Goal: Task Accomplishment & Management: Manage account settings

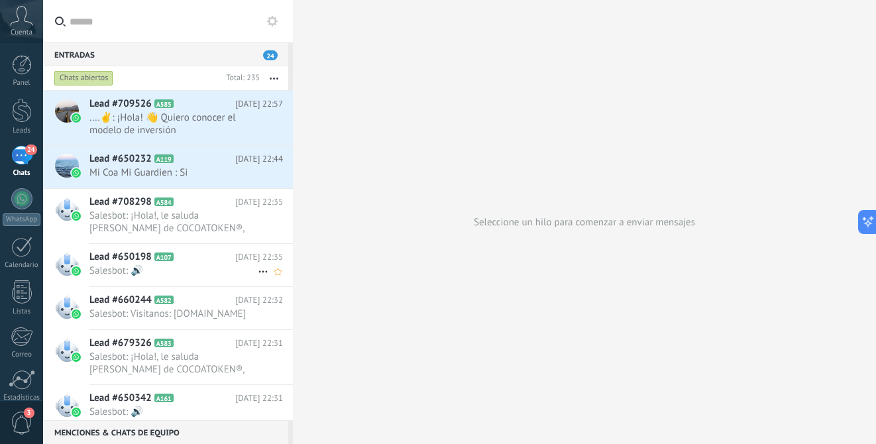
scroll to position [35, 0]
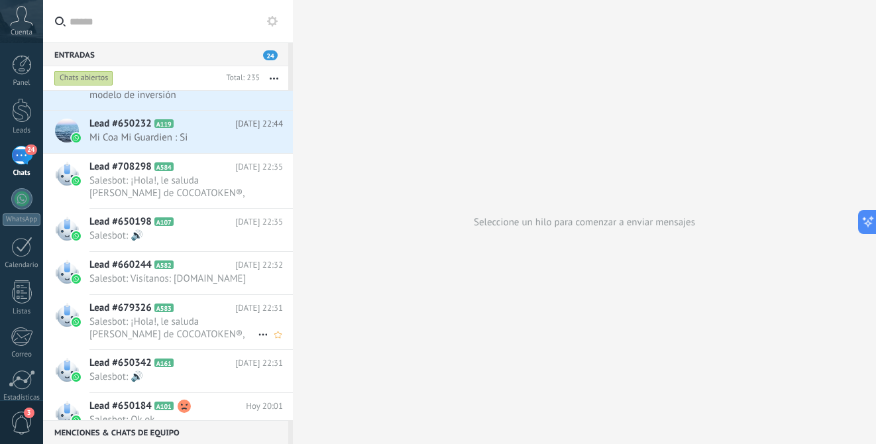
click at [218, 315] on h2 "Lead #679326 A583" at bounding box center [162, 307] width 146 height 13
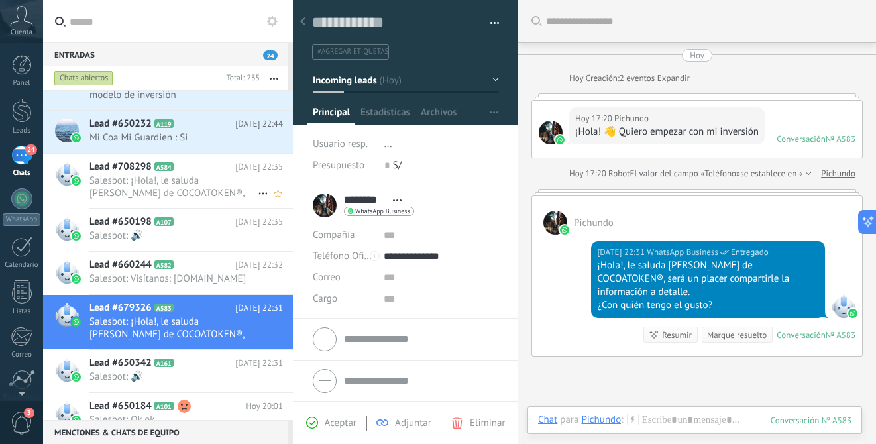
click at [209, 179] on span "Salesbot: ¡Hola!, le saluda [PERSON_NAME] de COCOATOKEN®, será un placer compar…" at bounding box center [173, 186] width 168 height 25
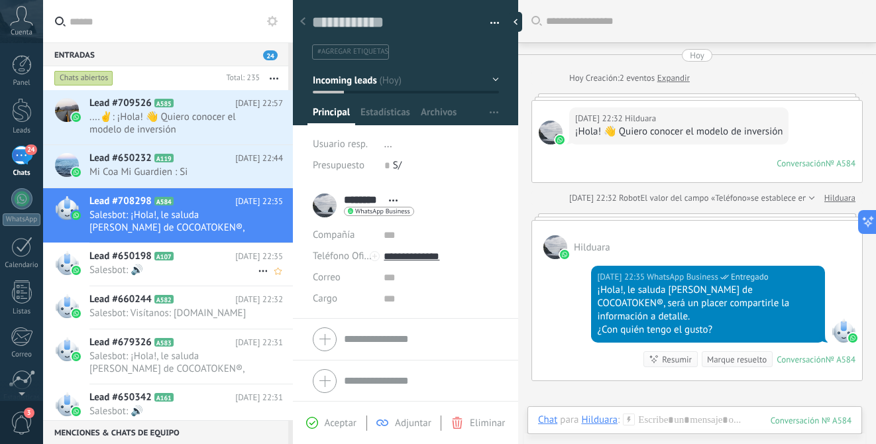
click at [208, 268] on span "Salesbot: 🔊" at bounding box center [173, 270] width 168 height 13
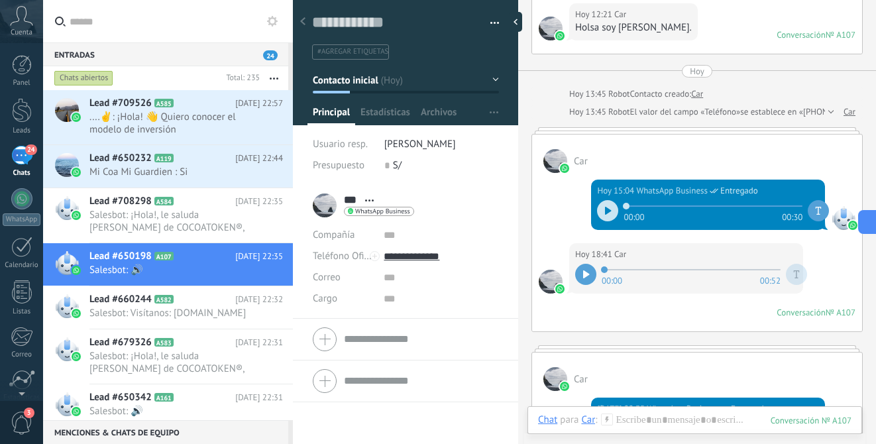
scroll to position [298, 0]
click at [609, 213] on icon at bounding box center [608, 211] width 7 height 8
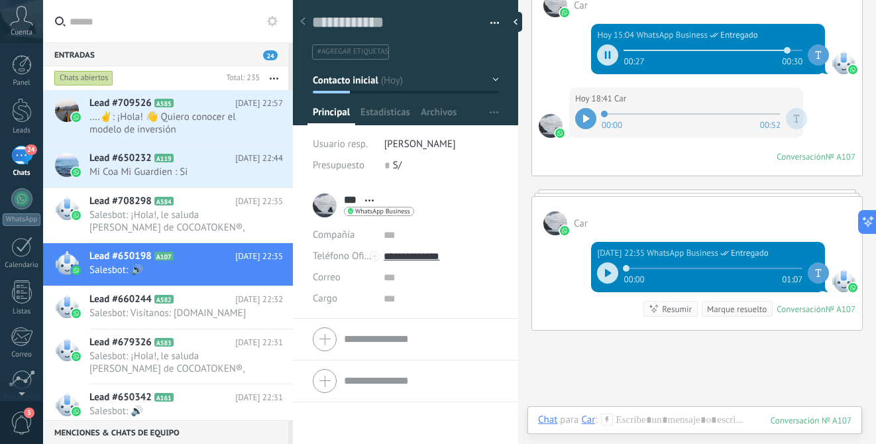
scroll to position [456, 0]
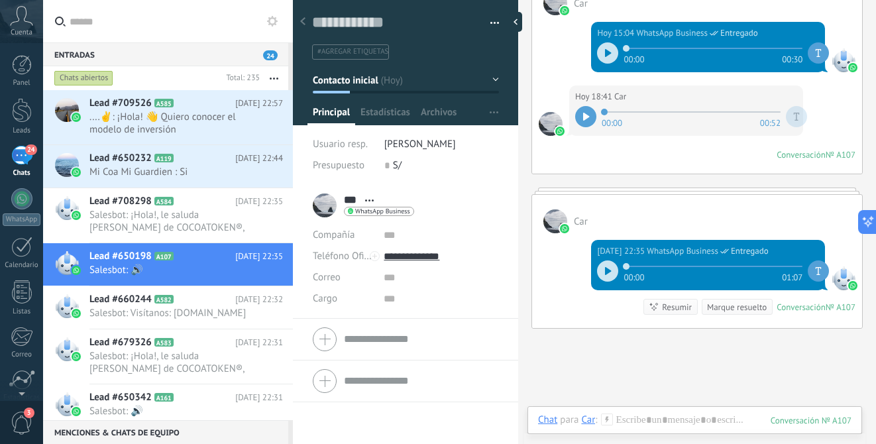
click at [585, 118] on icon at bounding box center [586, 117] width 6 height 8
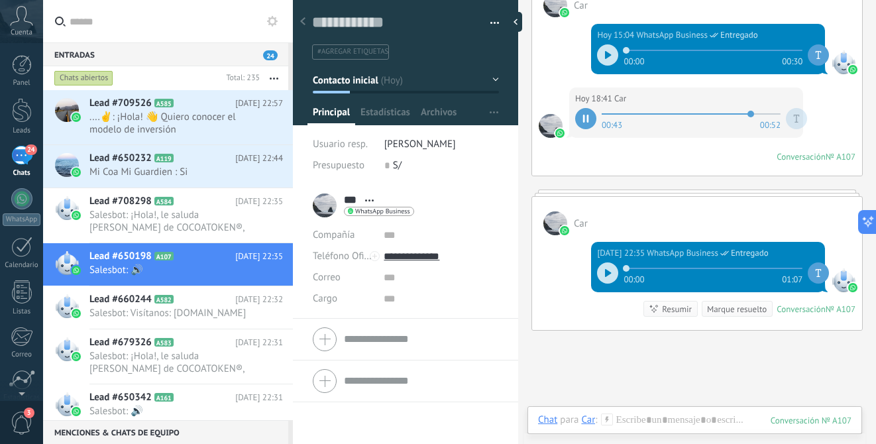
scroll to position [451, 0]
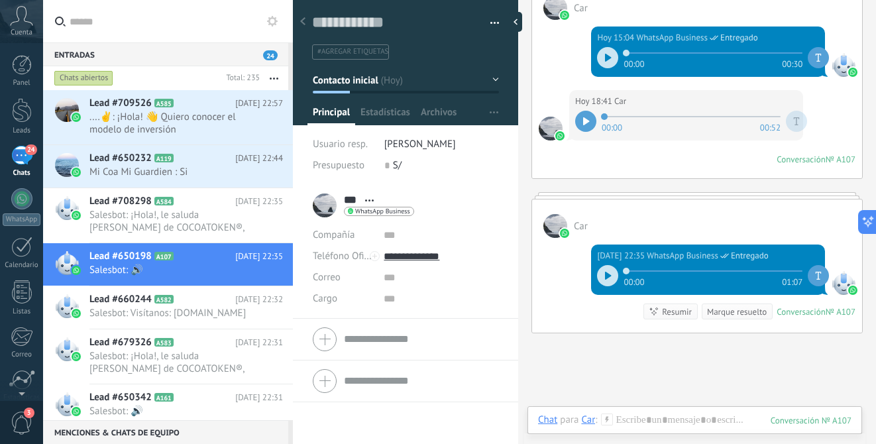
click at [609, 280] on div at bounding box center [607, 275] width 21 height 21
click at [724, 207] on div "Car" at bounding box center [697, 218] width 330 height 38
click at [717, 194] on div at bounding box center [696, 195] width 331 height 7
click at [709, 197] on div at bounding box center [696, 195] width 331 height 7
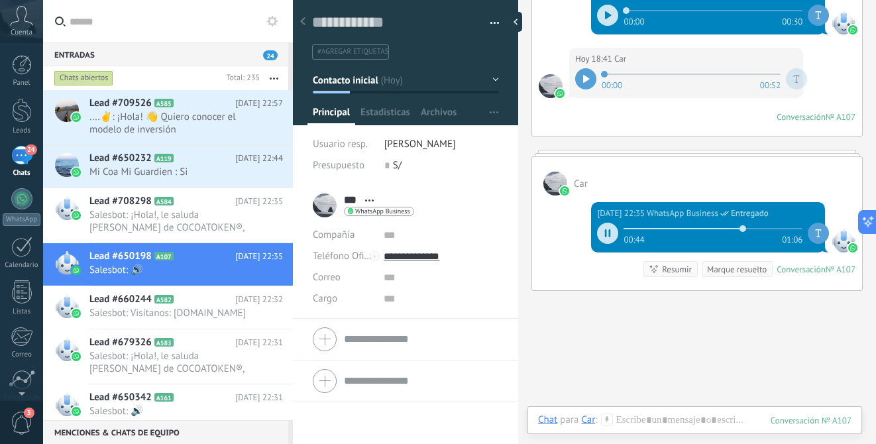
scroll to position [491, 0]
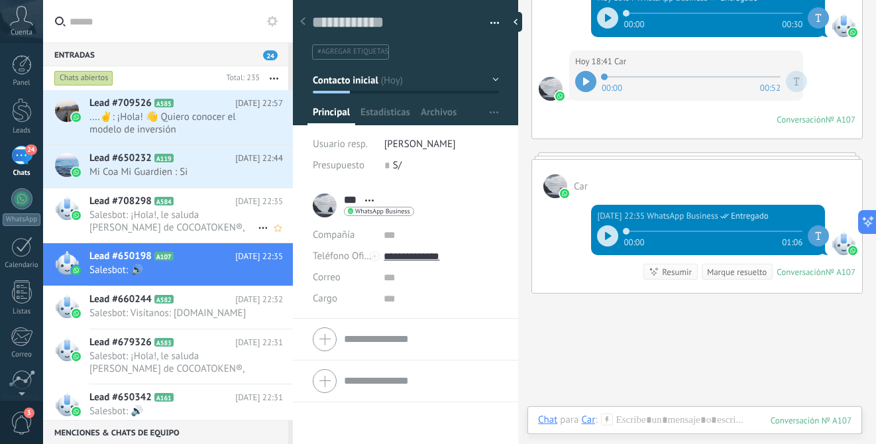
click at [228, 212] on span "Salesbot: ¡Hola!, le saluda [PERSON_NAME] de COCOATOKEN®, será un placer compar…" at bounding box center [173, 221] width 168 height 25
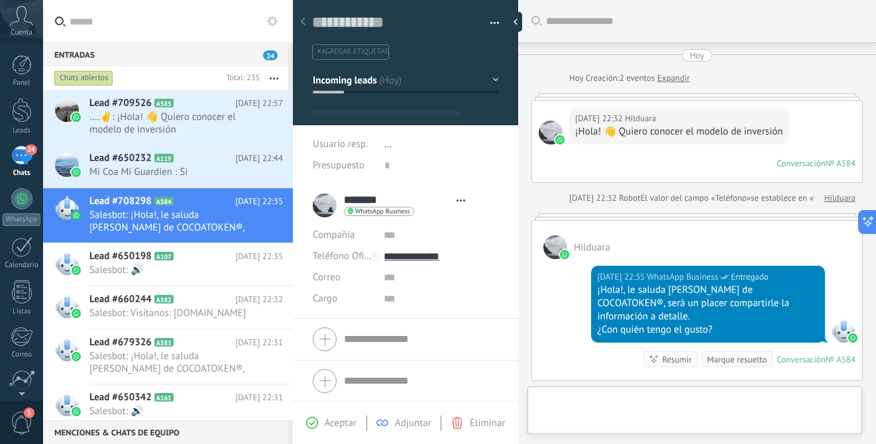
type textarea "**********"
